Goal: Use online tool/utility: Utilize a website feature to perform a specific function

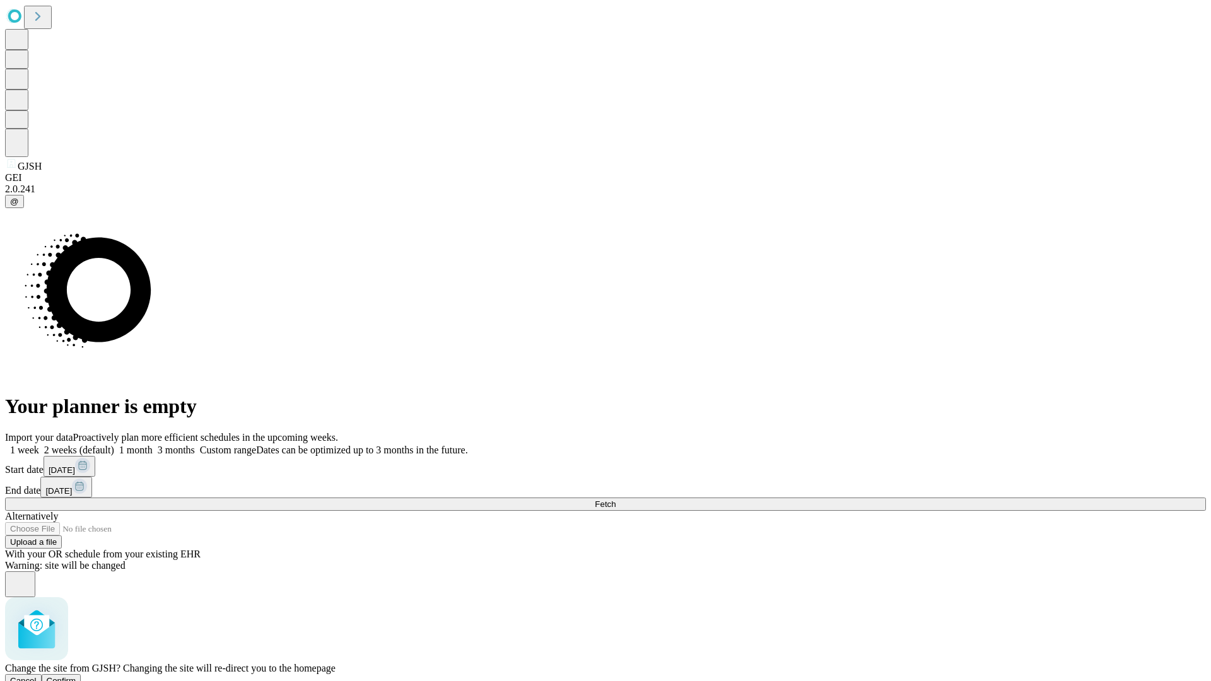
click at [76, 676] on span "Confirm" at bounding box center [62, 680] width 30 height 9
click at [39, 445] on label "1 week" at bounding box center [22, 450] width 34 height 11
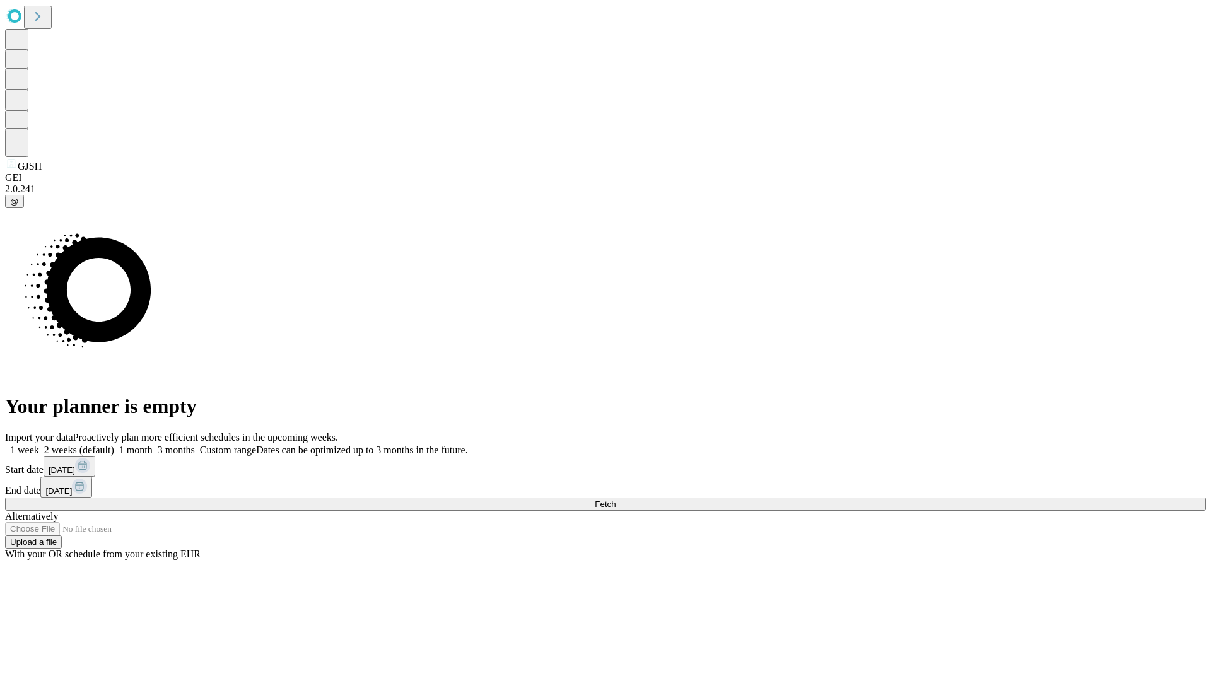
click at [616, 500] on span "Fetch" at bounding box center [605, 504] width 21 height 9
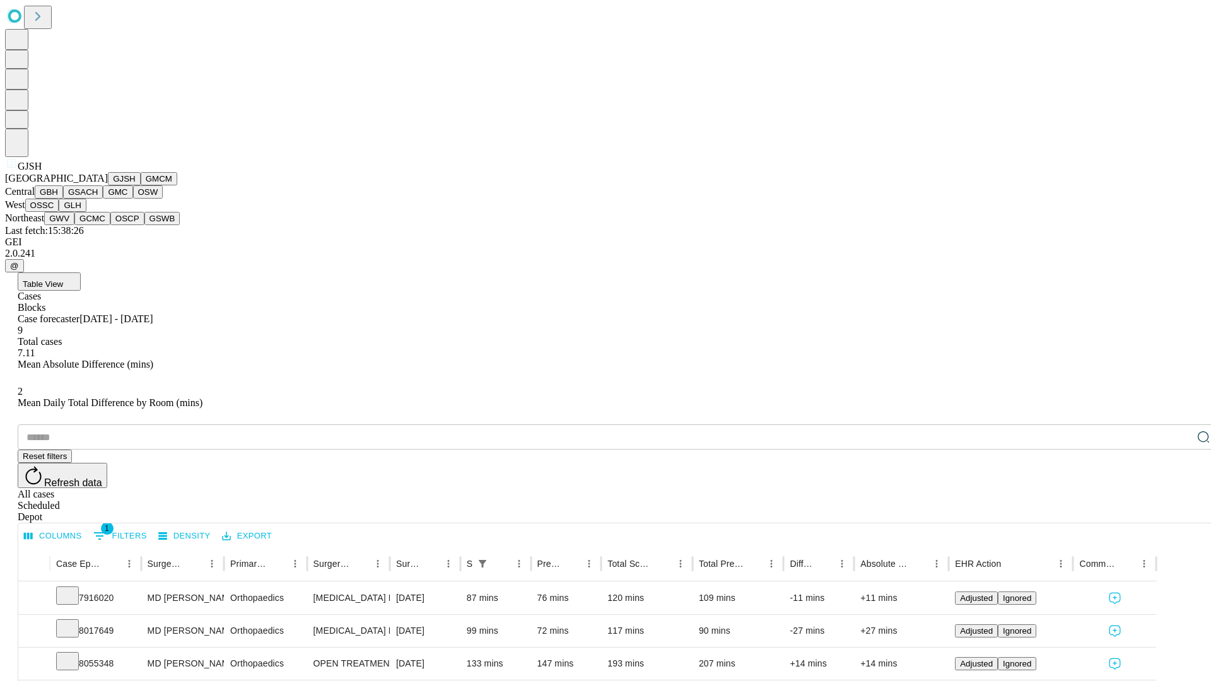
click at [141, 185] on button "GMCM" at bounding box center [159, 178] width 37 height 13
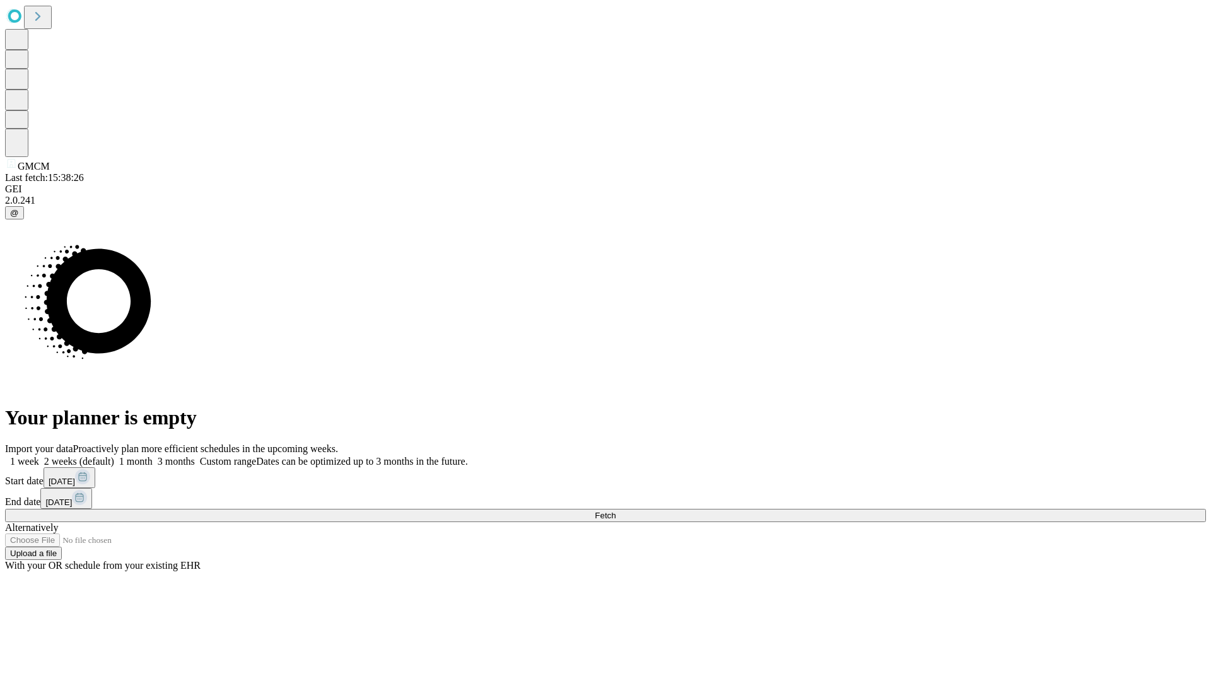
click at [39, 456] on label "1 week" at bounding box center [22, 461] width 34 height 11
click at [616, 511] on span "Fetch" at bounding box center [605, 515] width 21 height 9
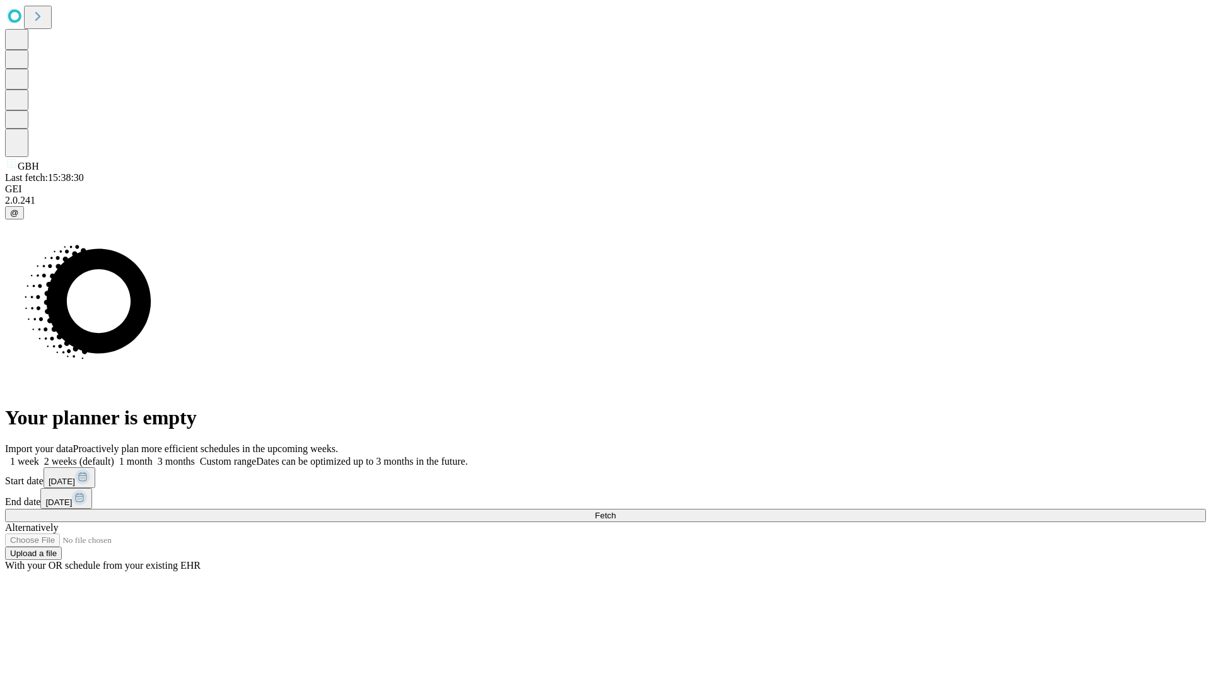
click at [39, 456] on label "1 week" at bounding box center [22, 461] width 34 height 11
click at [616, 511] on span "Fetch" at bounding box center [605, 515] width 21 height 9
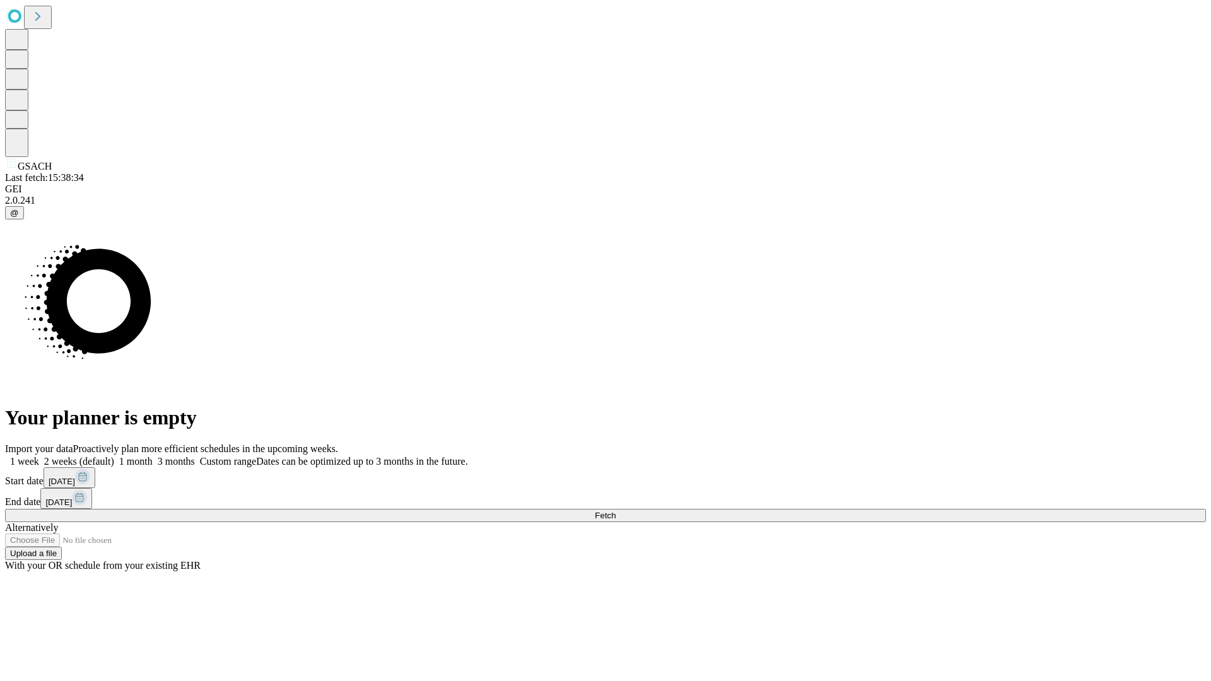
click at [39, 456] on label "1 week" at bounding box center [22, 461] width 34 height 11
click at [616, 511] on span "Fetch" at bounding box center [605, 515] width 21 height 9
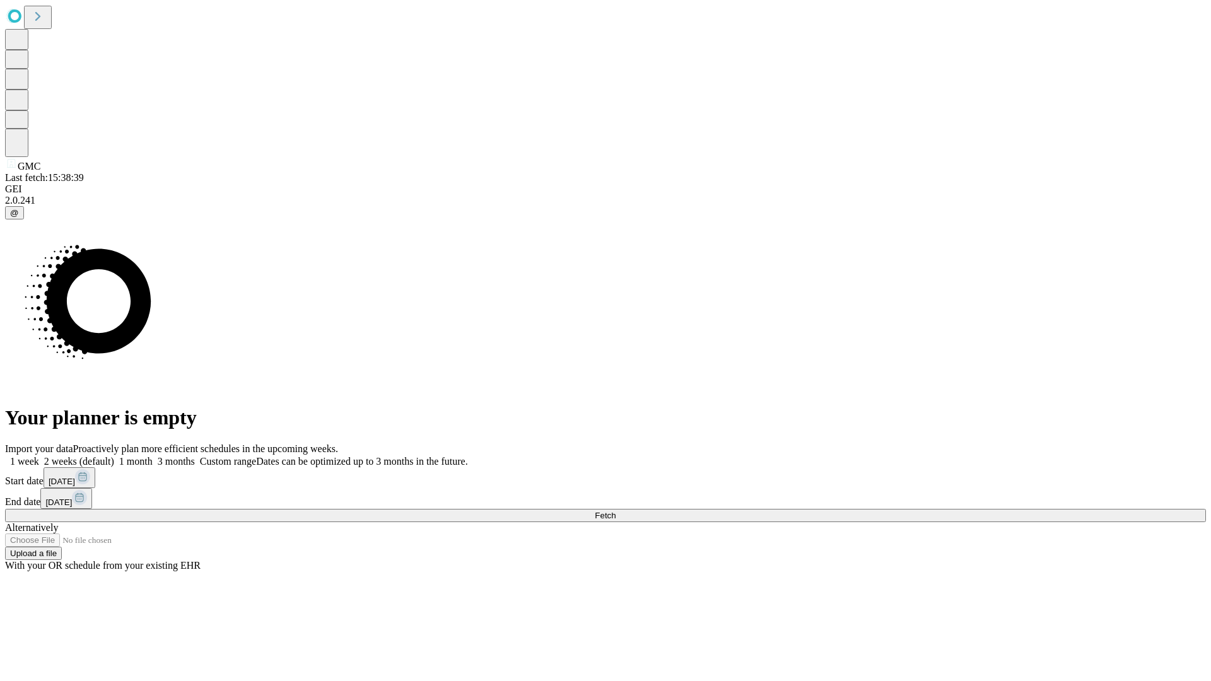
click at [39, 456] on label "1 week" at bounding box center [22, 461] width 34 height 11
click at [616, 511] on span "Fetch" at bounding box center [605, 515] width 21 height 9
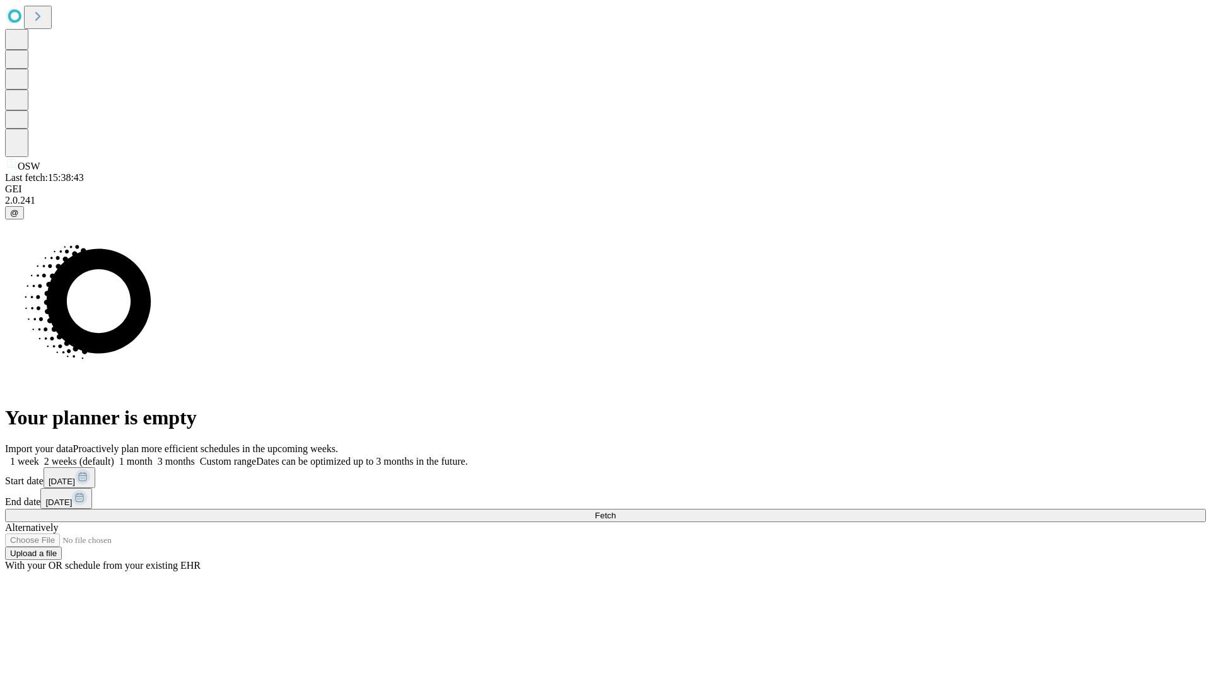
click at [39, 456] on label "1 week" at bounding box center [22, 461] width 34 height 11
click at [616, 511] on span "Fetch" at bounding box center [605, 515] width 21 height 9
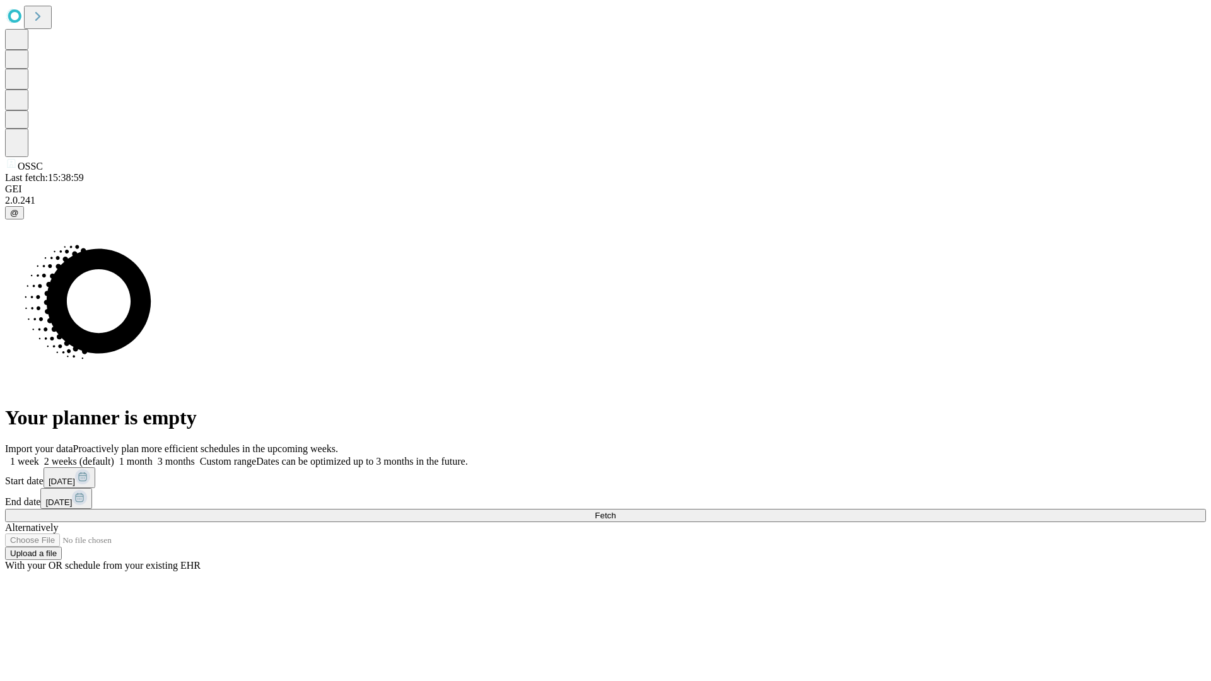
click at [39, 456] on label "1 week" at bounding box center [22, 461] width 34 height 11
click at [616, 511] on span "Fetch" at bounding box center [605, 515] width 21 height 9
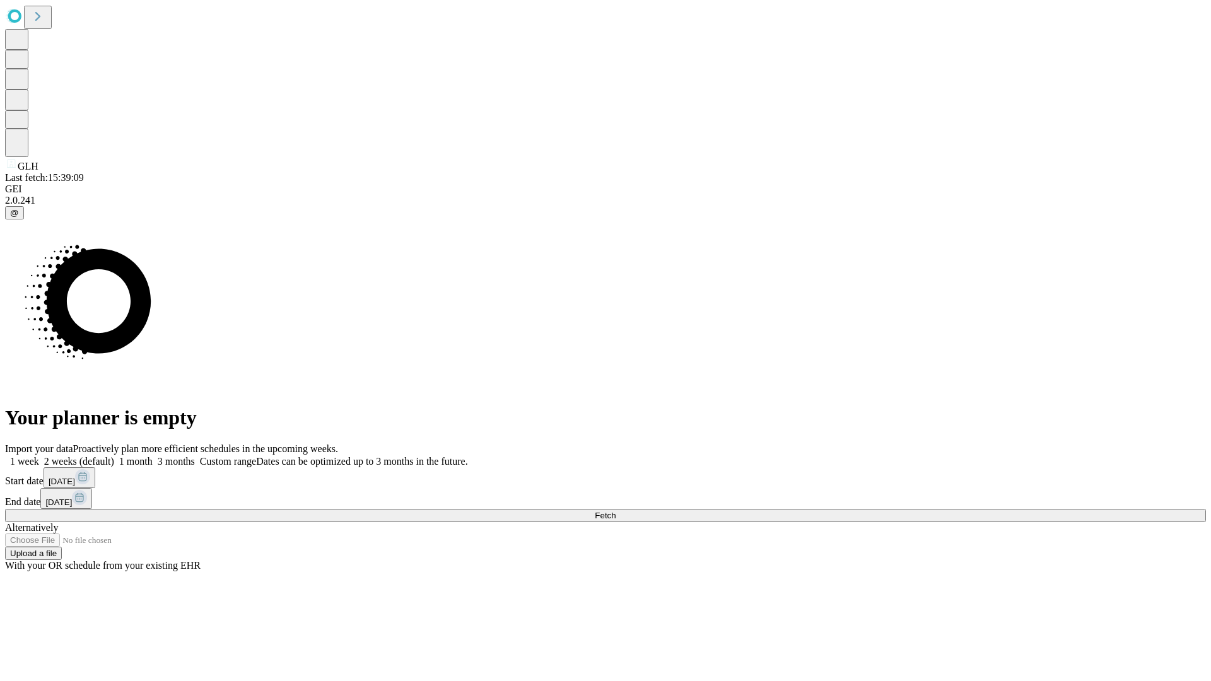
click at [39, 456] on label "1 week" at bounding box center [22, 461] width 34 height 11
click at [616, 511] on span "Fetch" at bounding box center [605, 515] width 21 height 9
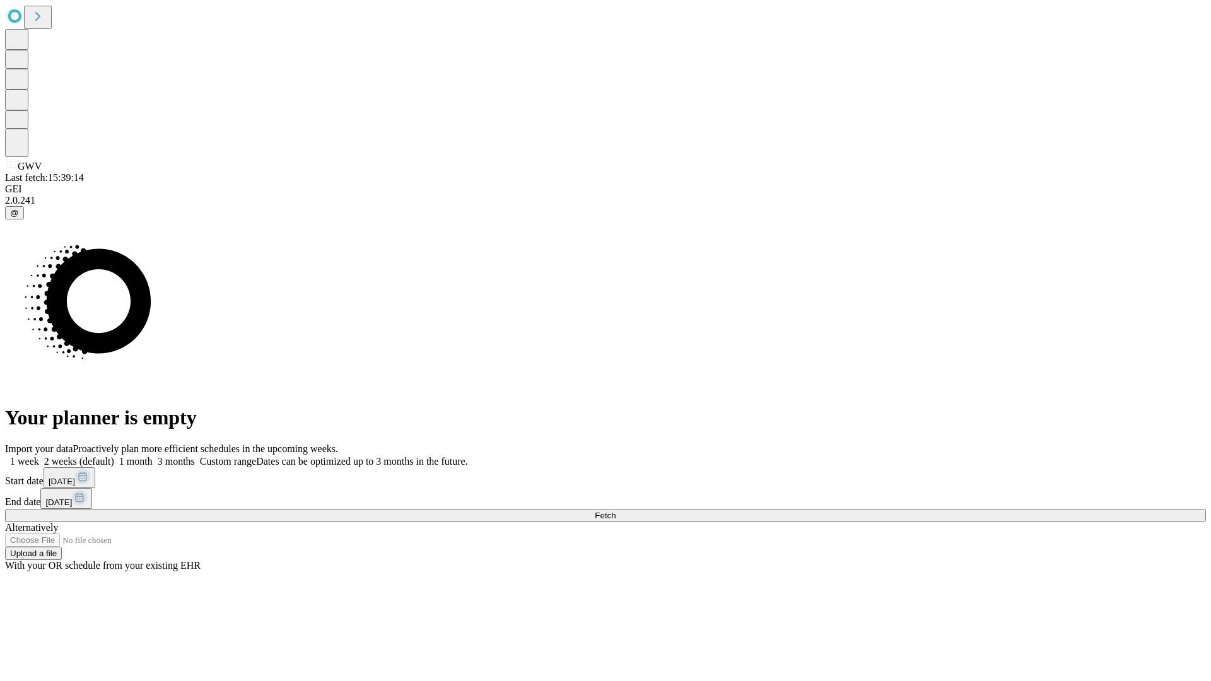
click at [39, 456] on label "1 week" at bounding box center [22, 461] width 34 height 11
click at [616, 511] on span "Fetch" at bounding box center [605, 515] width 21 height 9
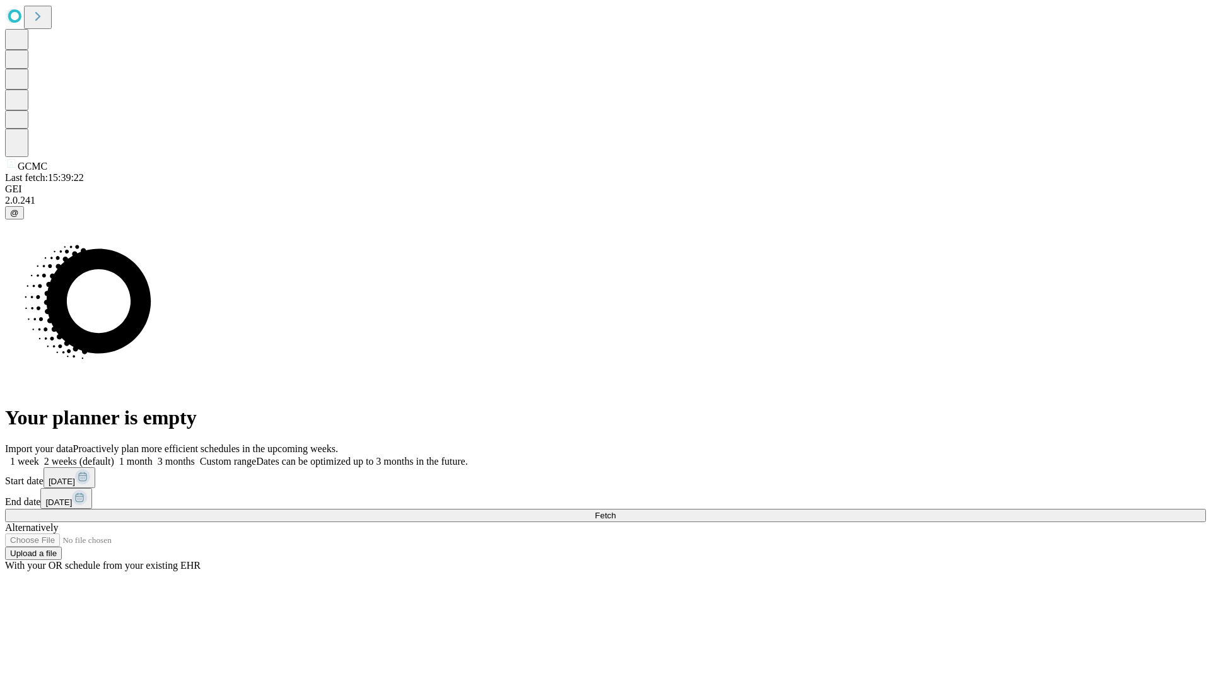
click at [39, 456] on label "1 week" at bounding box center [22, 461] width 34 height 11
click at [616, 511] on span "Fetch" at bounding box center [605, 515] width 21 height 9
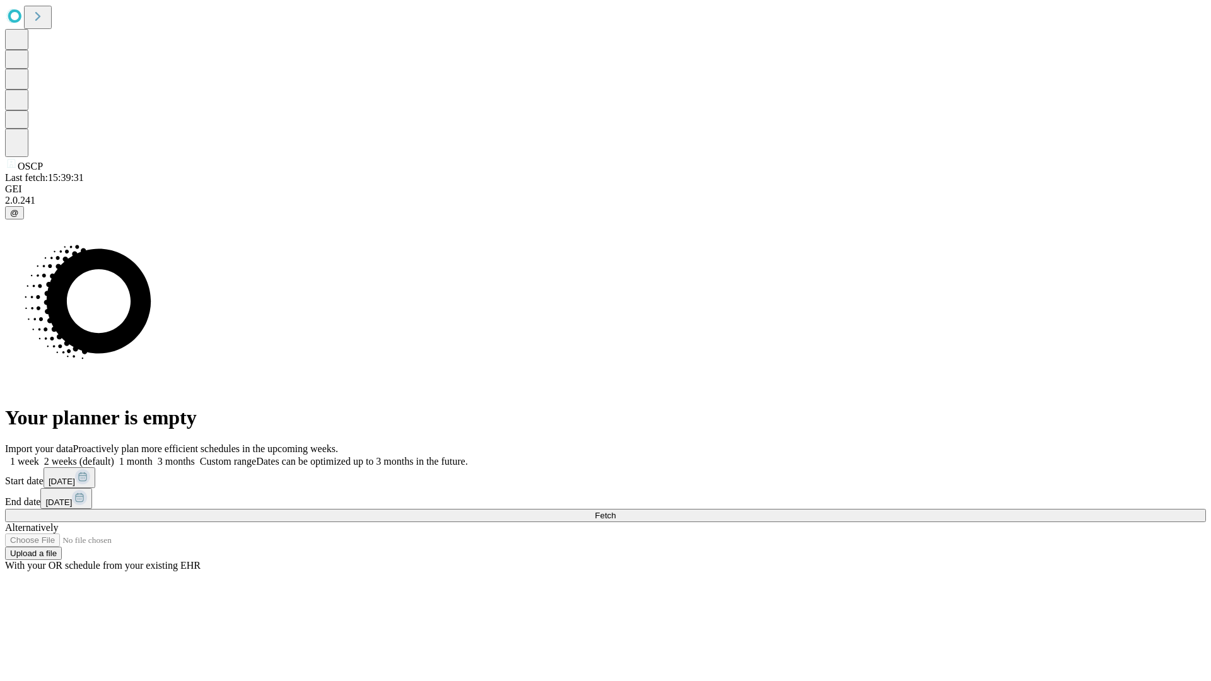
click at [39, 456] on label "1 week" at bounding box center [22, 461] width 34 height 11
click at [616, 511] on span "Fetch" at bounding box center [605, 515] width 21 height 9
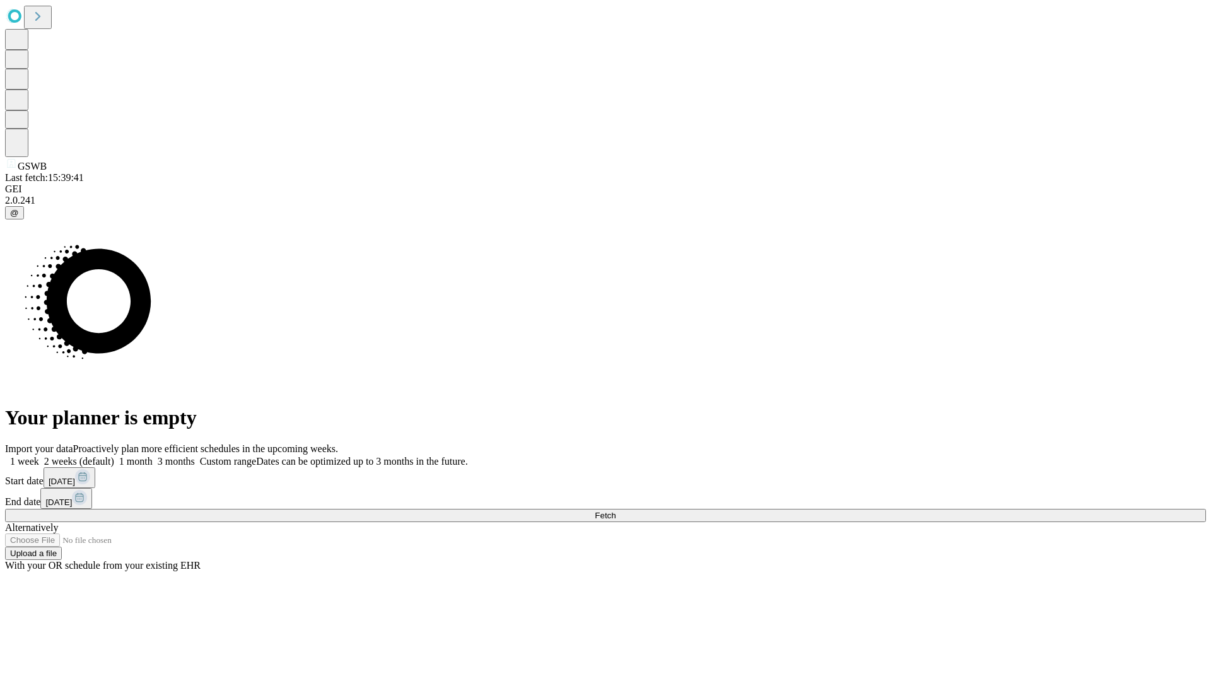
click at [39, 456] on label "1 week" at bounding box center [22, 461] width 34 height 11
click at [616, 511] on span "Fetch" at bounding box center [605, 515] width 21 height 9
